Goal: Task Accomplishment & Management: Manage account settings

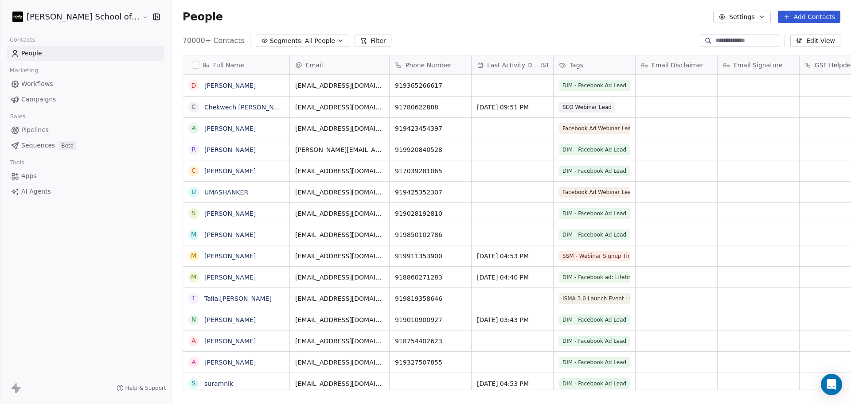
scroll to position [347, 704]
click at [52, 101] on span "Campaigns" at bounding box center [38, 99] width 35 height 9
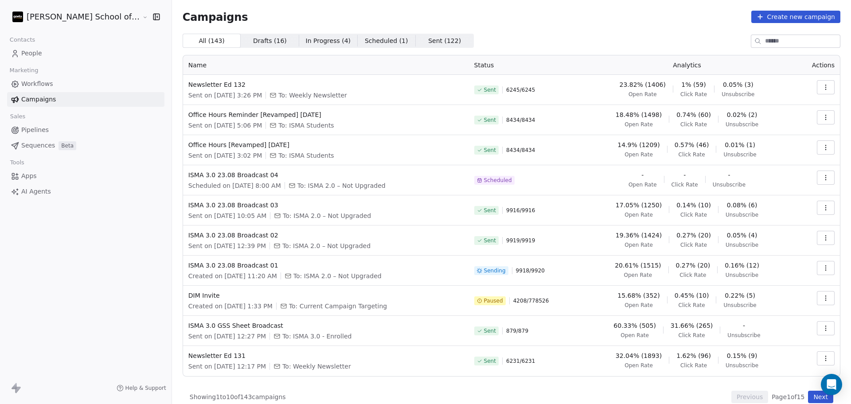
click at [50, 56] on link "People" at bounding box center [85, 53] width 157 height 15
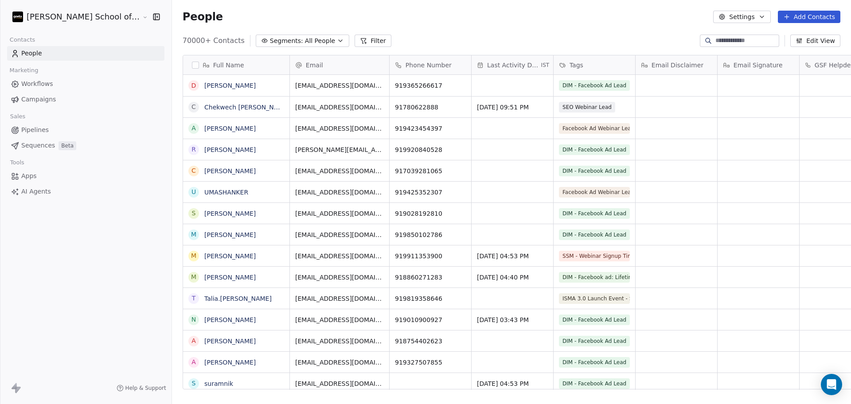
scroll to position [347, 704]
click at [725, 20] on icon "button" at bounding box center [721, 16] width 7 height 7
click at [730, 66] on icon "Suggestions" at bounding box center [730, 64] width 7 height 7
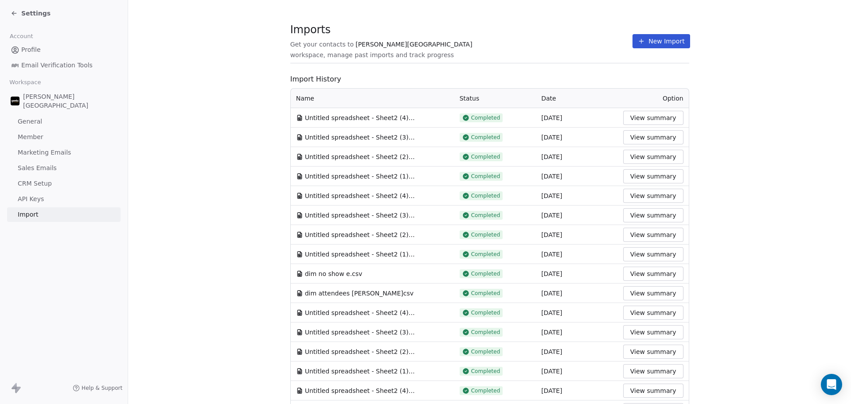
click at [644, 45] on button "New Import" at bounding box center [660, 41] width 57 height 14
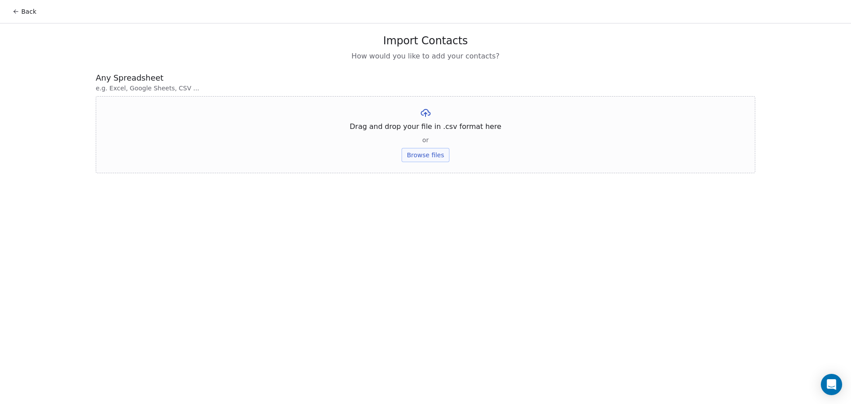
click at [437, 158] on button "Browse files" at bounding box center [425, 155] width 48 height 14
click at [431, 137] on button "Upload" at bounding box center [425, 130] width 32 height 14
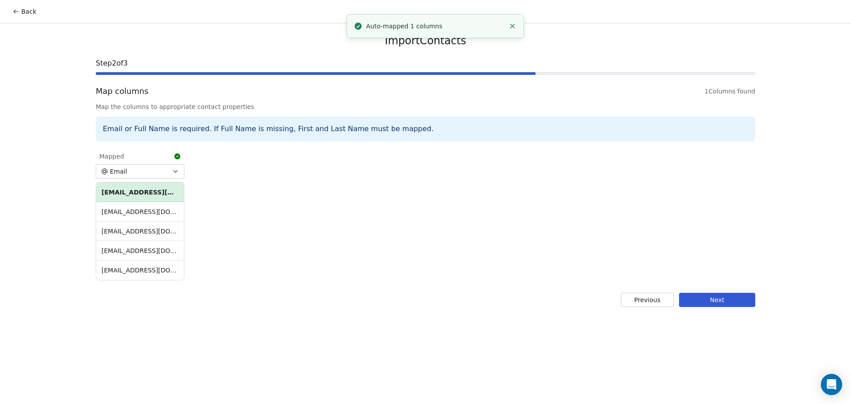
click at [715, 297] on button "Next" at bounding box center [717, 300] width 76 height 14
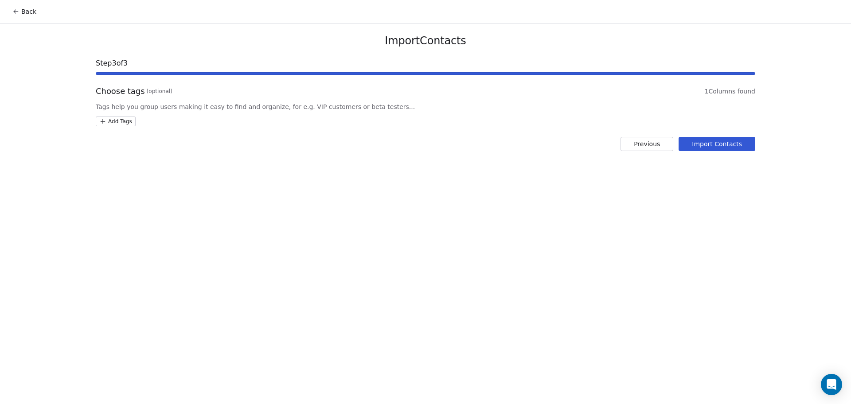
click at [128, 117] on html "Back Import Contacts Step 3 of 3 Choose tags (optional) 1 Columns found Tags he…" at bounding box center [425, 202] width 851 height 404
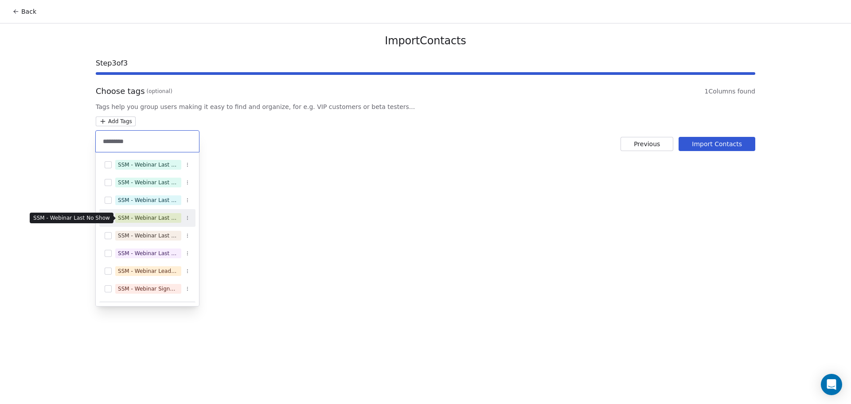
type input "*********"
click at [156, 220] on div "SSM - Webinar Last No Show" at bounding box center [148, 218] width 61 height 8
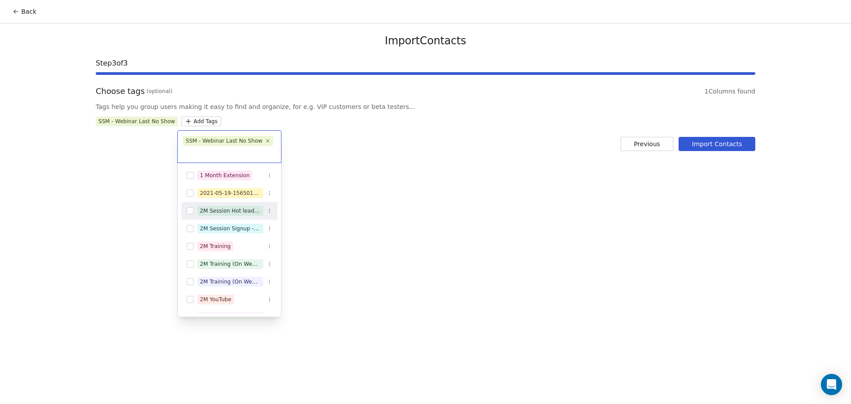
click at [345, 175] on html "Back Import Contacts Step 3 of 3 Choose tags (optional) 1 Columns found Tags he…" at bounding box center [425, 202] width 851 height 404
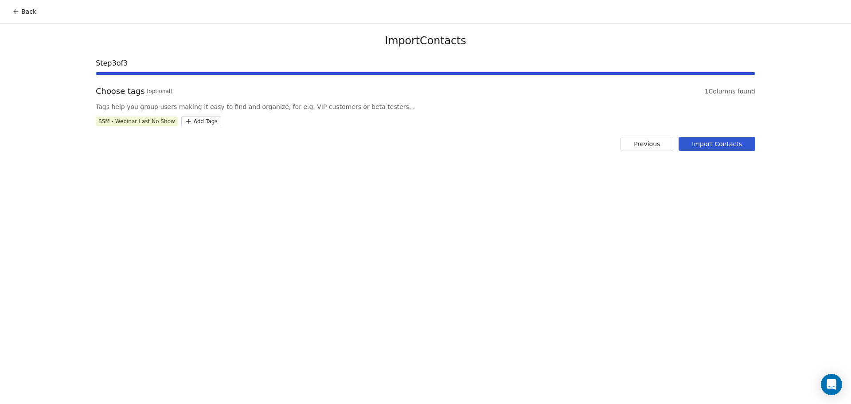
click at [701, 146] on button "Import Contacts" at bounding box center [716, 144] width 77 height 14
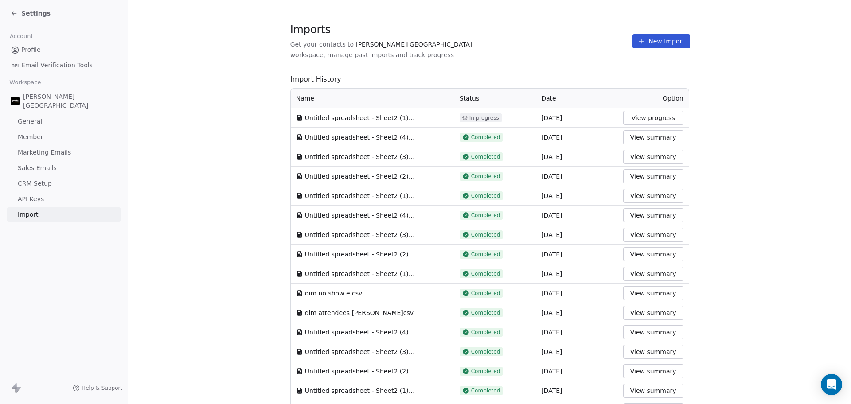
click at [638, 39] on icon at bounding box center [641, 41] width 7 height 7
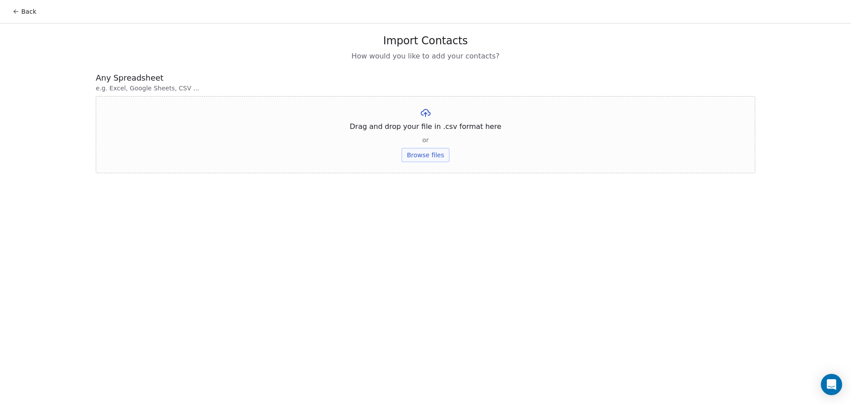
click at [433, 156] on button "Browse files" at bounding box center [425, 155] width 48 height 14
click at [431, 130] on button "Upload" at bounding box center [425, 130] width 32 height 14
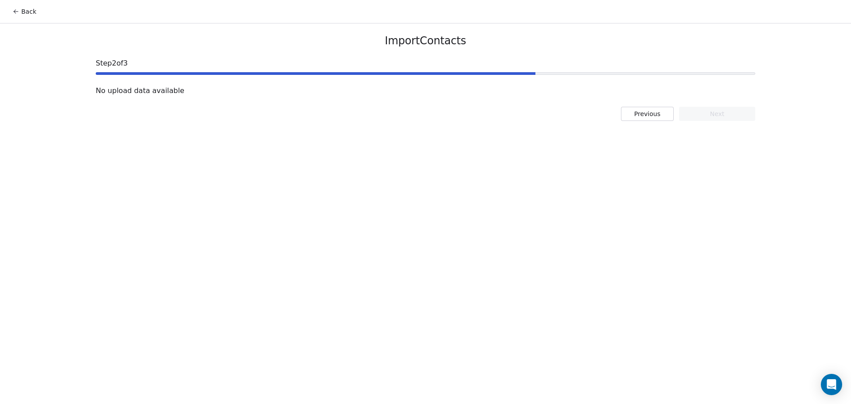
click at [657, 113] on button "Previous" at bounding box center [647, 114] width 53 height 14
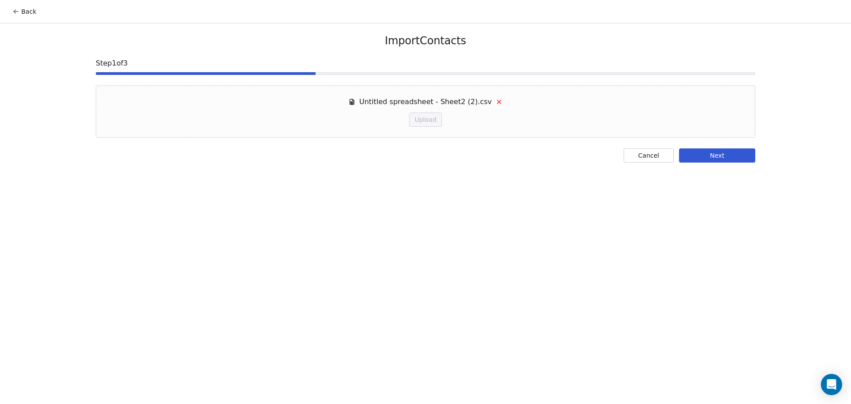
click at [658, 157] on button "Cancel" at bounding box center [648, 155] width 50 height 14
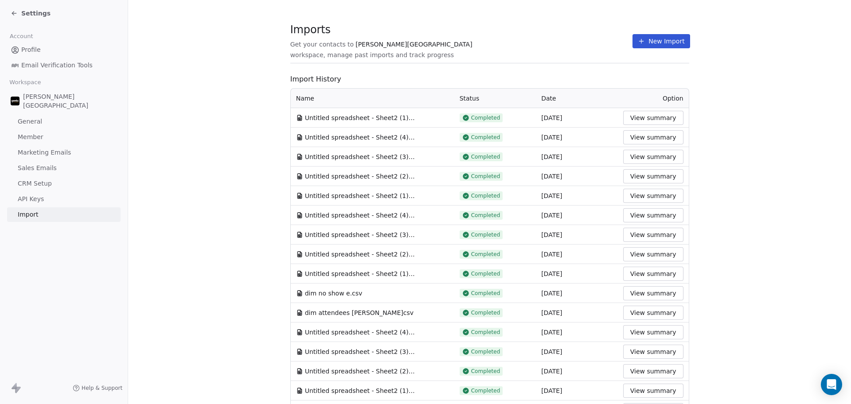
click at [665, 36] on button "New Import" at bounding box center [660, 41] width 57 height 14
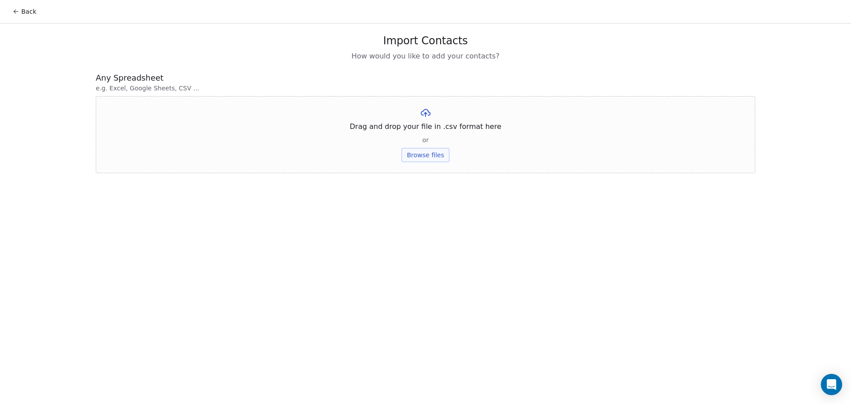
click at [393, 160] on div "Drag and drop your file in .csv format here or Browse files" at bounding box center [425, 134] width 659 height 77
click at [411, 157] on button "Browse files" at bounding box center [425, 155] width 48 height 14
click at [423, 131] on button "Upload" at bounding box center [425, 130] width 32 height 14
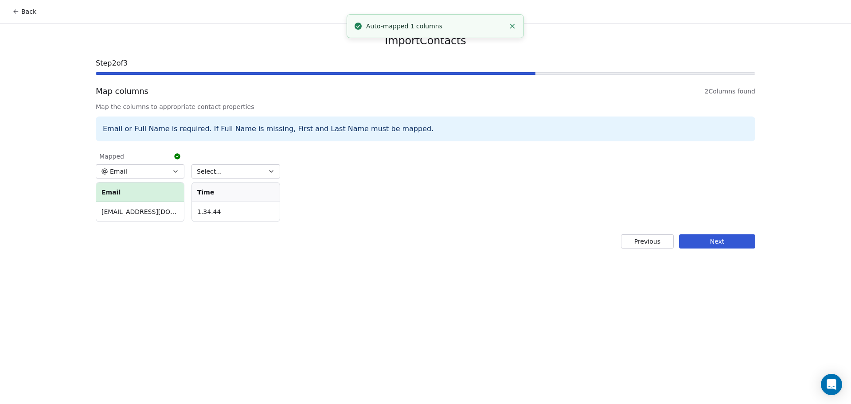
click at [155, 171] on button "Email" at bounding box center [140, 171] width 89 height 14
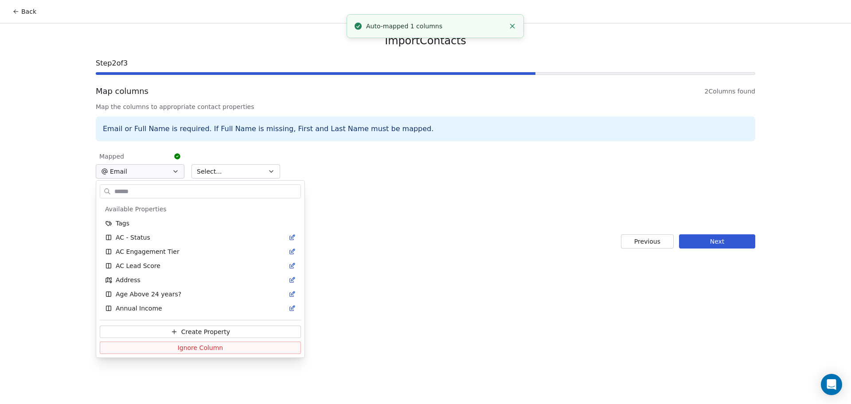
scroll to position [382, 0]
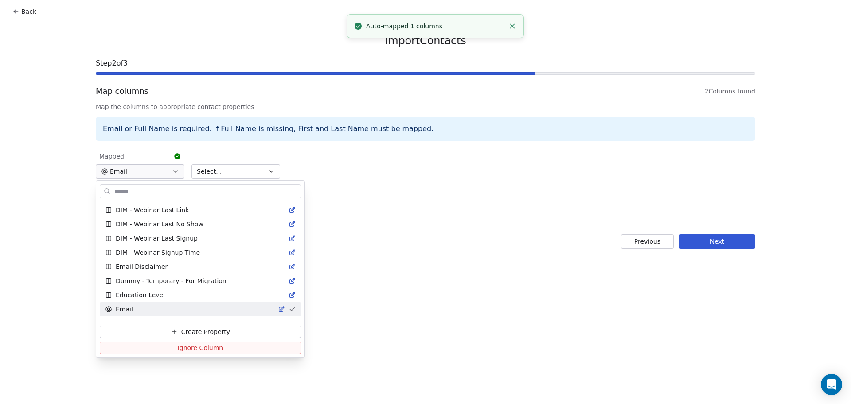
click at [221, 163] on html "Back Import Contacts Step 2 of 3 Map columns 2 Columns found Map the columns to…" at bounding box center [425, 202] width 851 height 404
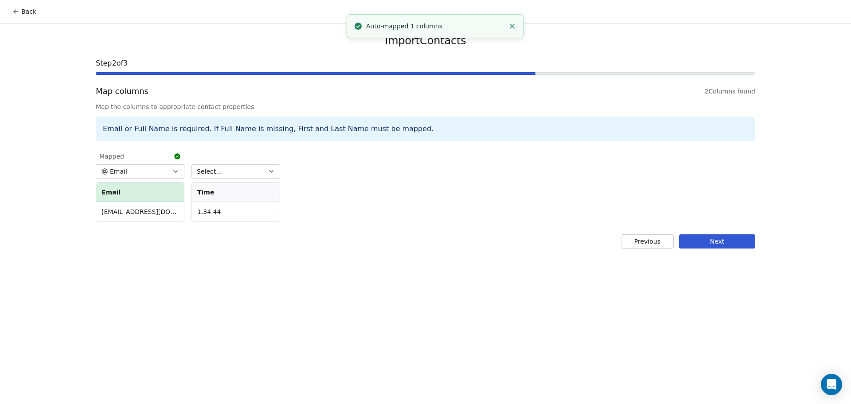
click at [220, 167] on button "Select..." at bounding box center [235, 171] width 89 height 14
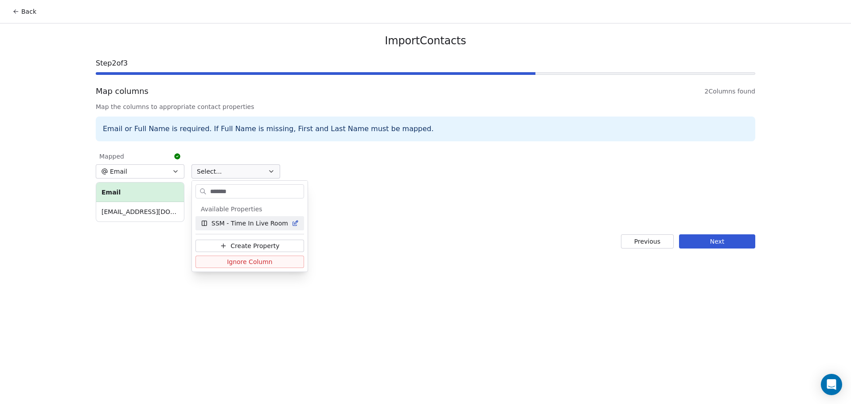
type input "*******"
click at [230, 224] on span "SSM - Time In Live Room" at bounding box center [249, 223] width 77 height 9
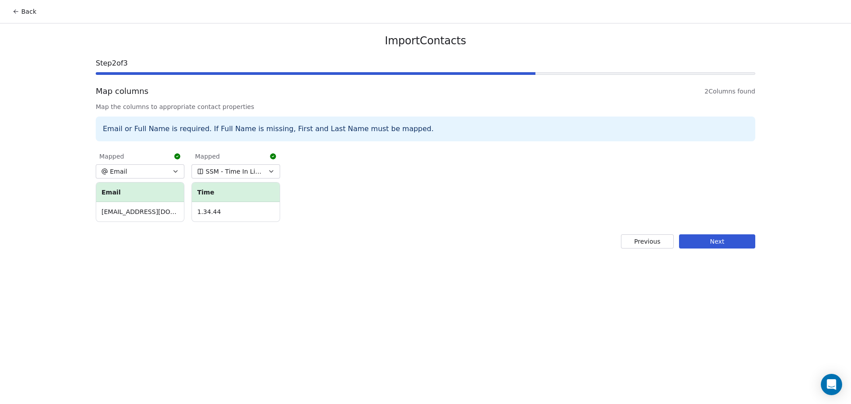
click at [359, 213] on div "Mapped Email Email [EMAIL_ADDRESS][DOMAIN_NAME] Mapped SSM - Time In Live Room …" at bounding box center [425, 185] width 659 height 77
click at [724, 241] on button "Next" at bounding box center [717, 241] width 76 height 14
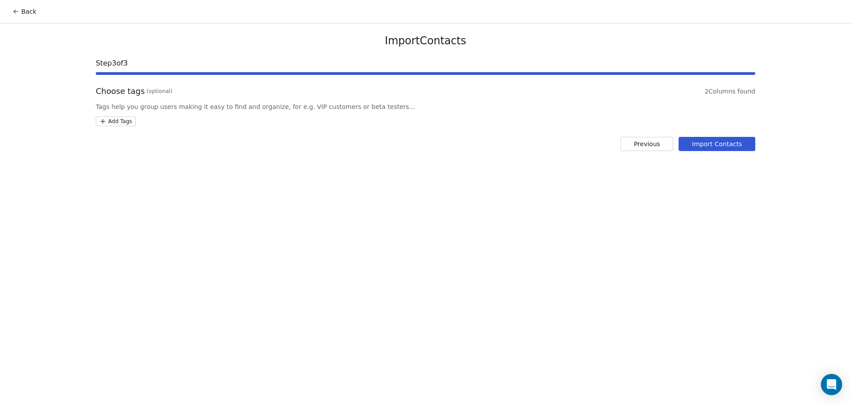
click at [115, 125] on html "Back Import Contacts Step 3 of 3 Choose tags (optional) 2 Columns found Tags he…" at bounding box center [425, 202] width 851 height 404
type input "*"
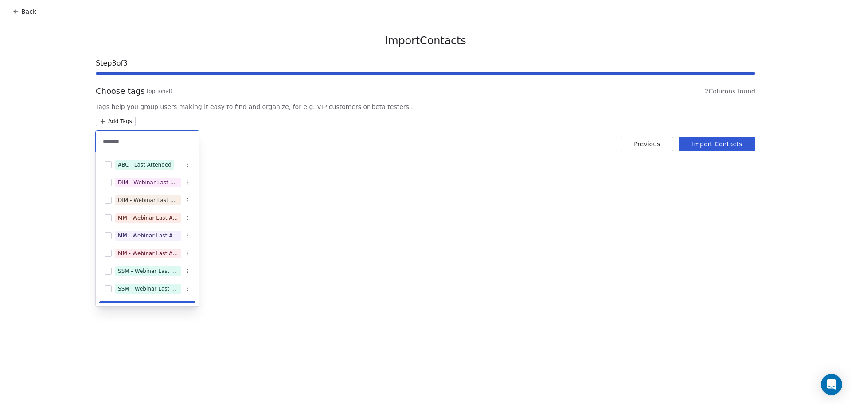
scroll to position [13, 0]
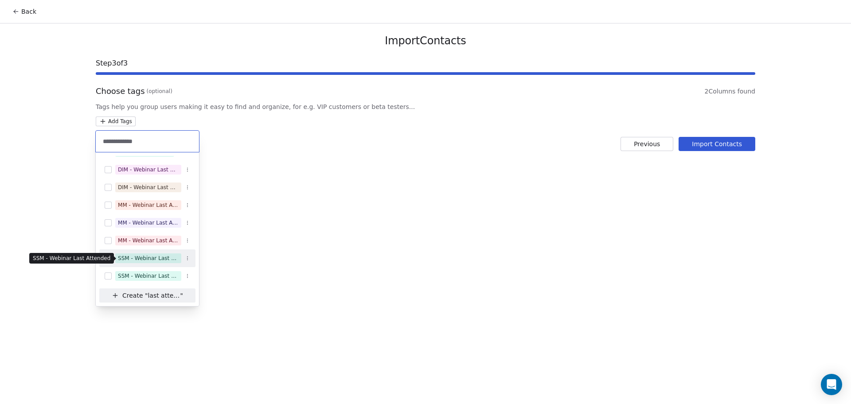
type input "**********"
click at [176, 260] on div "SSM - Webinar Last Attended" at bounding box center [148, 258] width 61 height 8
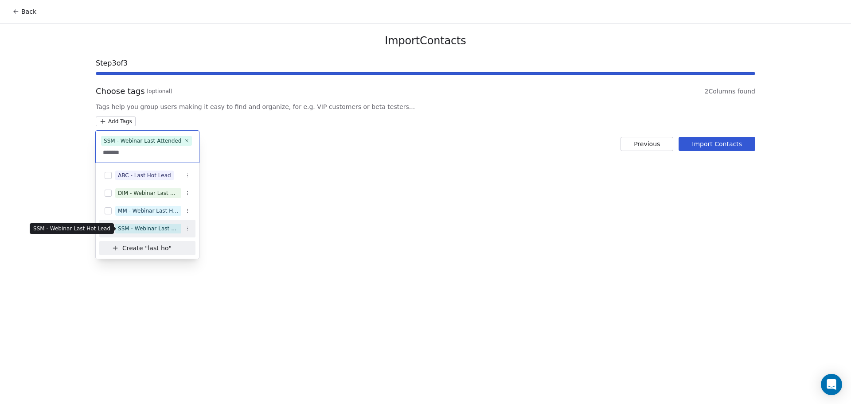
type input "*******"
click at [135, 233] on span "SSM - Webinar Last Hot Lead" at bounding box center [148, 229] width 66 height 10
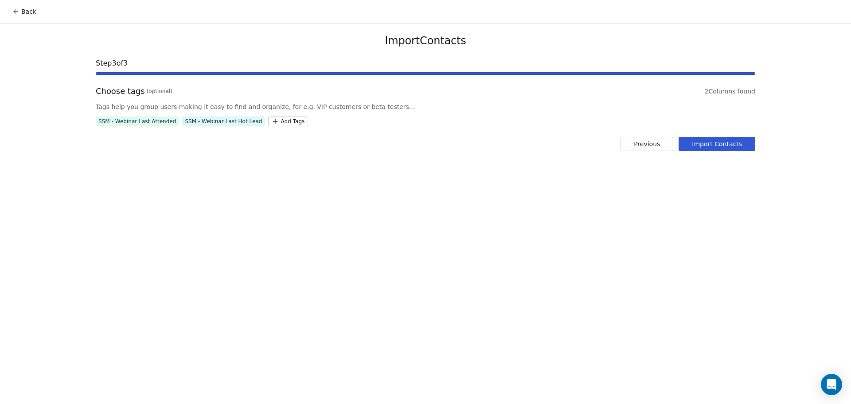
click at [271, 148] on html "Back Import Contacts Step 3 of 3 Choose tags (optional) 2 Columns found Tags he…" at bounding box center [425, 202] width 851 height 404
click at [704, 144] on button "Import Contacts" at bounding box center [716, 144] width 77 height 14
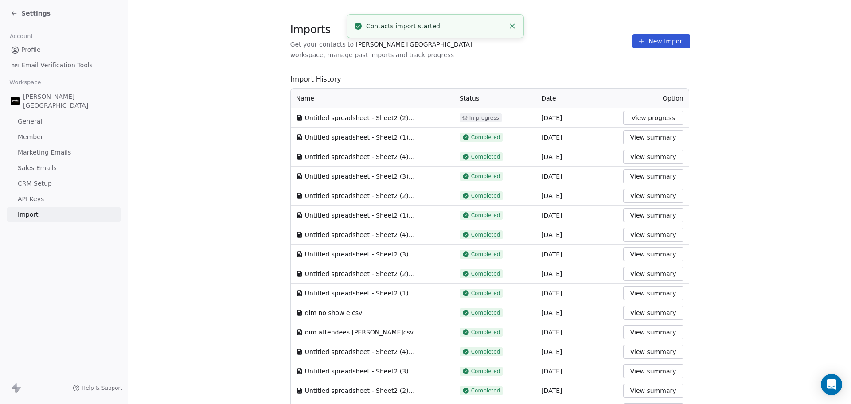
click at [512, 24] on icon "Close toast" at bounding box center [512, 26] width 8 height 8
click at [394, 80] on span "Import History" at bounding box center [489, 79] width 399 height 11
click at [676, 35] on button "New Import" at bounding box center [660, 41] width 57 height 14
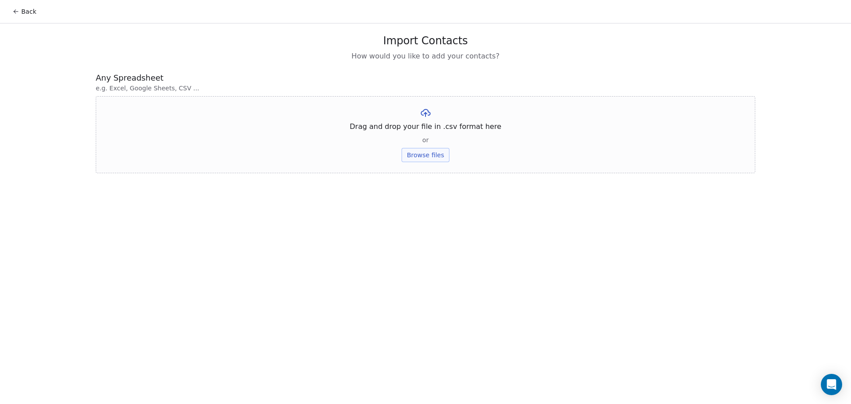
click at [429, 152] on button "Browse files" at bounding box center [425, 155] width 48 height 14
click at [428, 133] on button "Upload" at bounding box center [425, 130] width 32 height 14
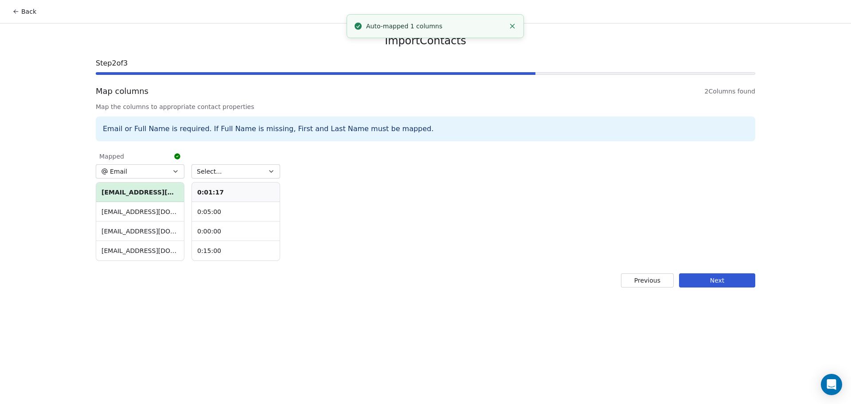
click at [167, 173] on button "Email" at bounding box center [140, 171] width 89 height 14
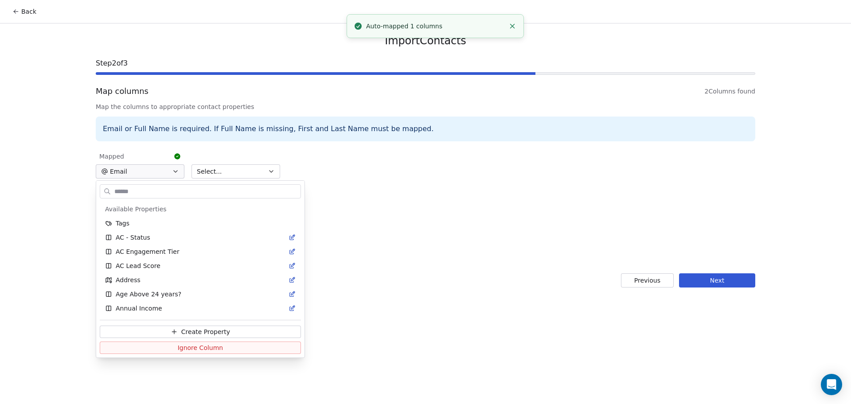
scroll to position [382, 0]
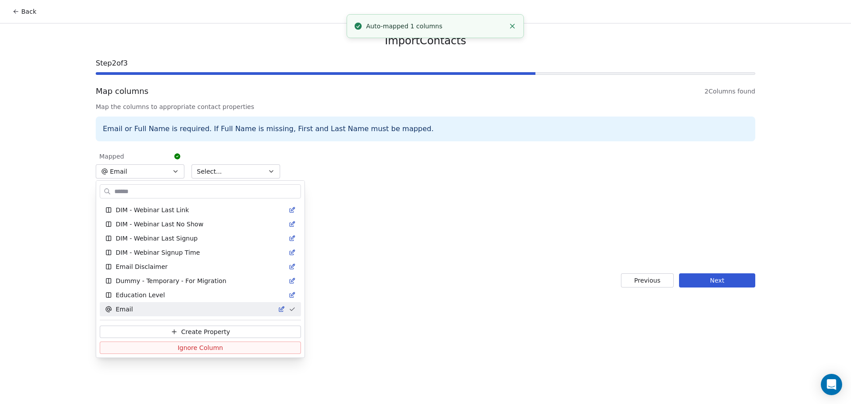
click at [245, 169] on html "Back Import Contacts Step 2 of 3 Map columns 2 Columns found Map the columns to…" at bounding box center [425, 202] width 851 height 404
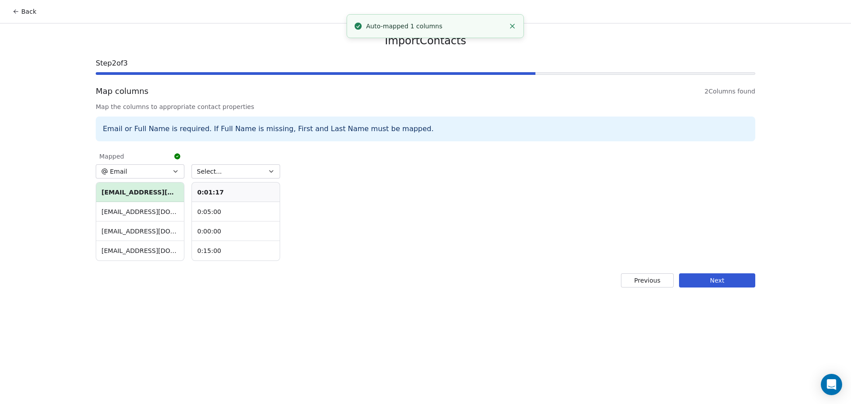
click at [245, 169] on button "Select..." at bounding box center [235, 171] width 89 height 14
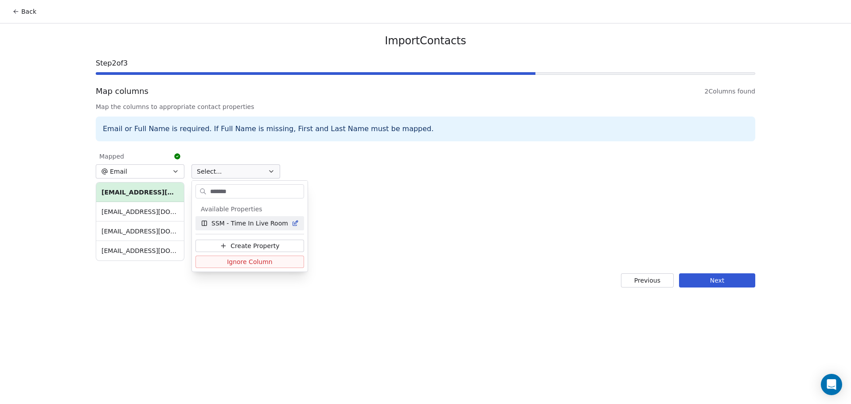
type input "*******"
click at [249, 217] on div "SSM - Time In Live Room" at bounding box center [249, 223] width 109 height 14
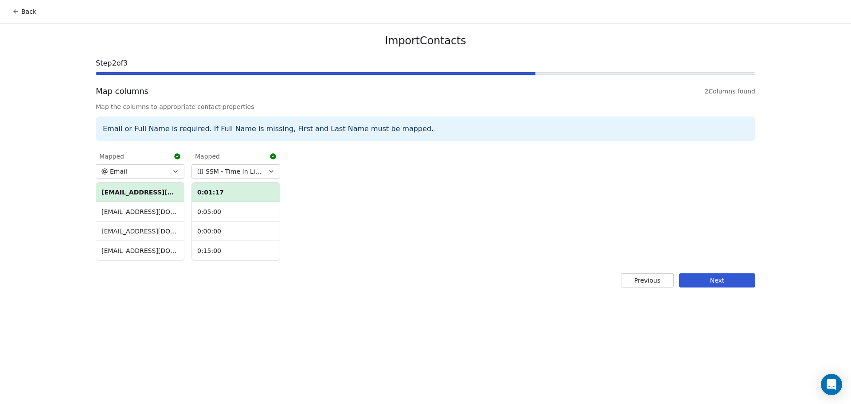
click at [718, 275] on button "Next" at bounding box center [717, 280] width 76 height 14
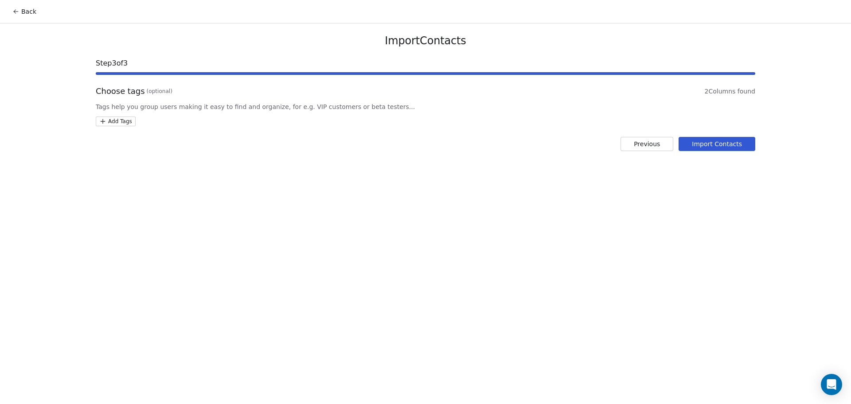
click at [120, 111] on div "Choose tags (optional) 2 Columns found Tags help you group users making it easy…" at bounding box center [425, 106] width 659 height 41
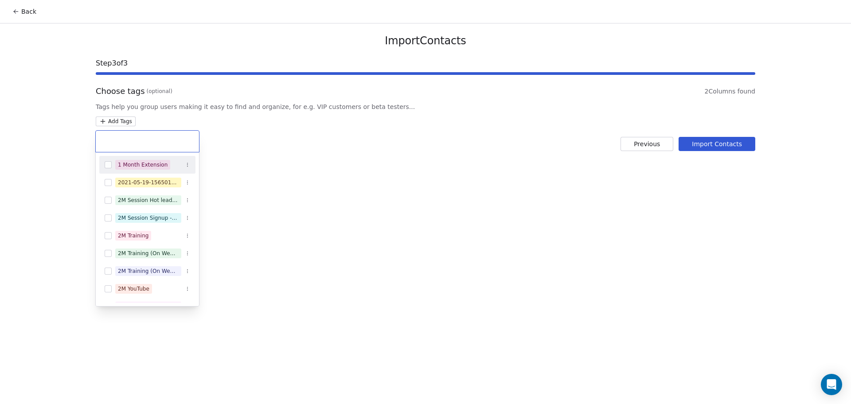
click at [121, 123] on html "Back Import Contacts Step 3 of 3 Choose tags (optional) 2 Columns found Tags he…" at bounding box center [425, 202] width 851 height 404
click at [142, 151] on div at bounding box center [147, 141] width 103 height 21
click at [139, 146] on div at bounding box center [147, 141] width 103 height 21
click at [132, 144] on input "text" at bounding box center [147, 141] width 93 height 10
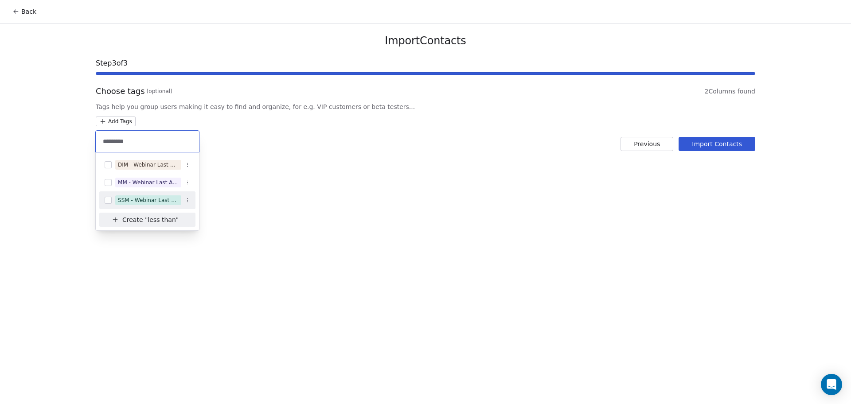
type input "*********"
click at [159, 195] on span "SSM - Webinar Last Attended (Less Than 30 mins)" at bounding box center [148, 200] width 66 height 10
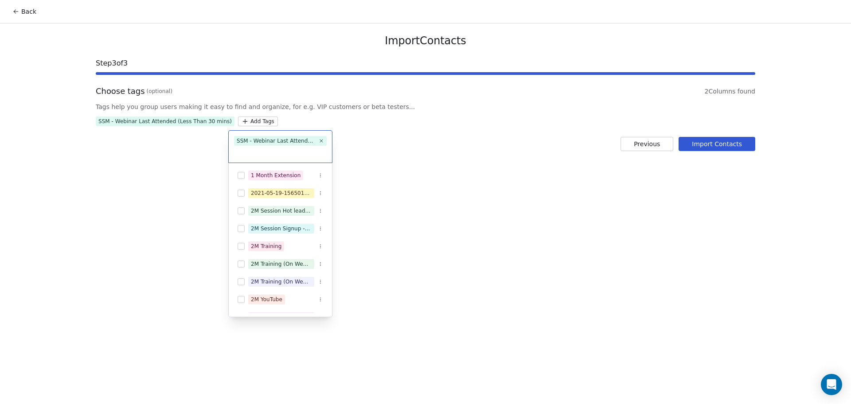
click at [327, 182] on html "Back Import Contacts Step 3 of 3 Choose tags (optional) 2 Columns found Tags he…" at bounding box center [425, 202] width 851 height 404
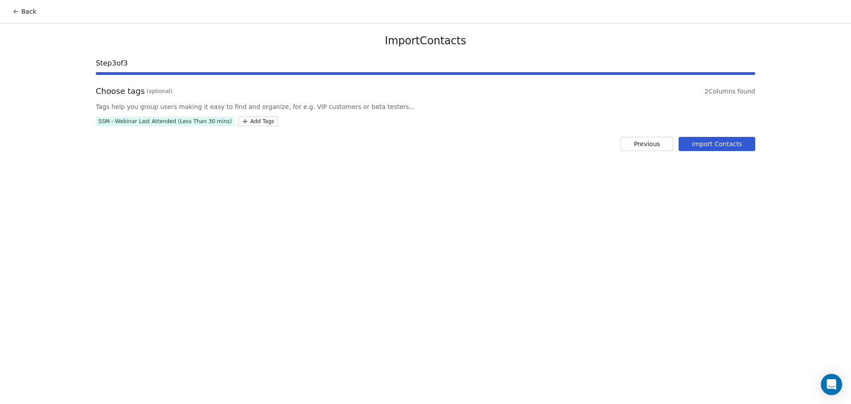
click at [711, 140] on button "Import Contacts" at bounding box center [716, 144] width 77 height 14
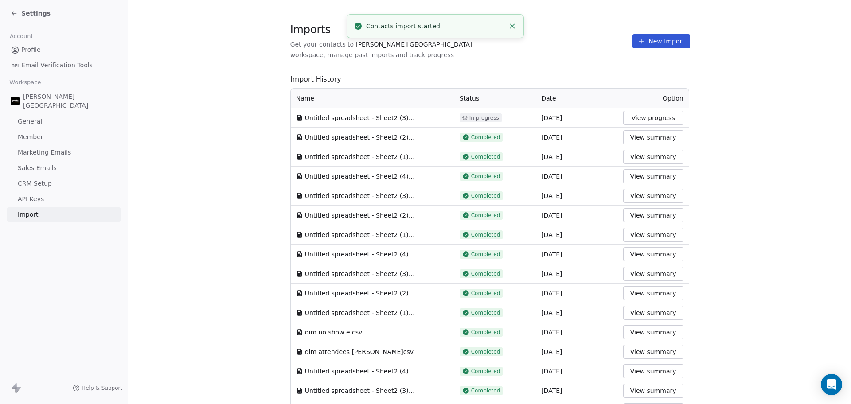
click at [478, 55] on section "Imports Get your contacts to [PERSON_NAME] School workspace, manage past import…" at bounding box center [489, 45] width 399 height 35
